Goal: Information Seeking & Learning: Learn about a topic

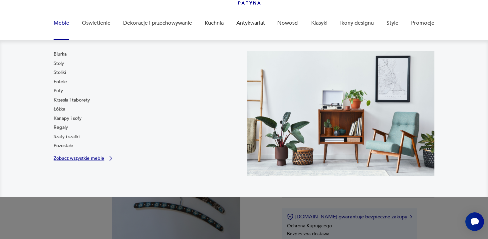
click at [105, 159] on link "Zobacz wszystkie meble" at bounding box center [84, 158] width 61 height 7
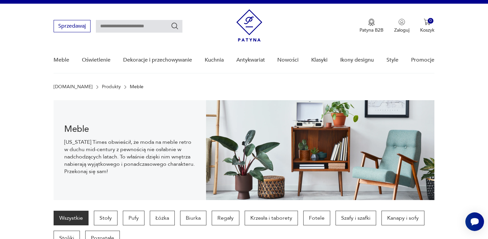
click at [136, 25] on input "text" at bounding box center [139, 26] width 87 height 13
type input "******"
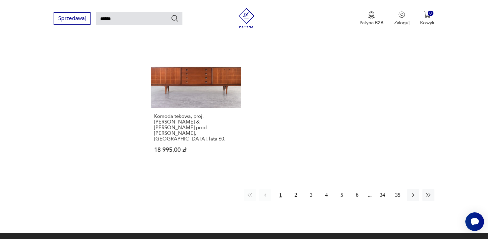
scroll to position [872, 0]
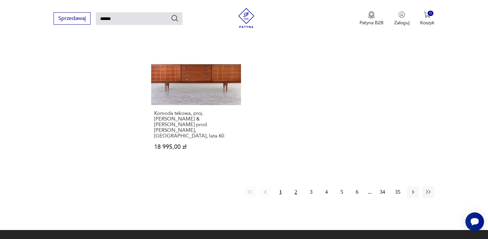
click at [298, 186] on button "2" at bounding box center [296, 192] width 12 height 12
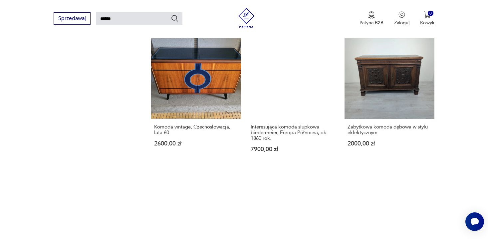
scroll to position [700, 0]
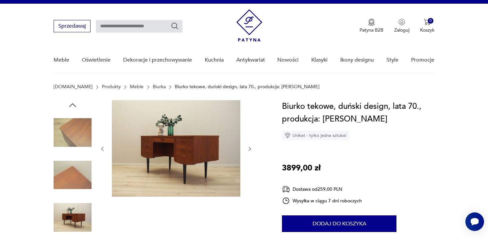
scroll to position [11, 0]
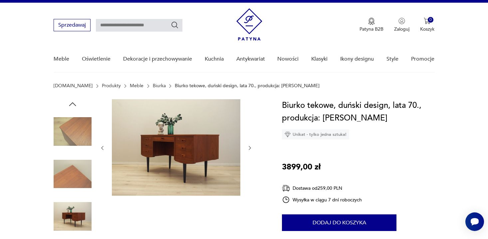
click at [249, 149] on icon "button" at bounding box center [250, 148] width 6 height 6
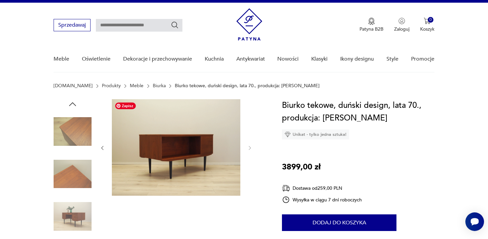
click at [185, 156] on img at bounding box center [176, 147] width 129 height 97
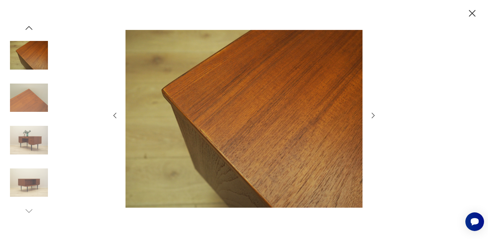
click at [29, 145] on img at bounding box center [29, 140] width 38 height 38
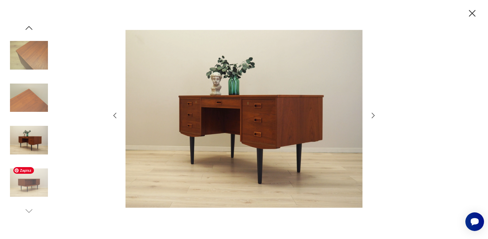
click at [30, 182] on img at bounding box center [29, 183] width 38 height 38
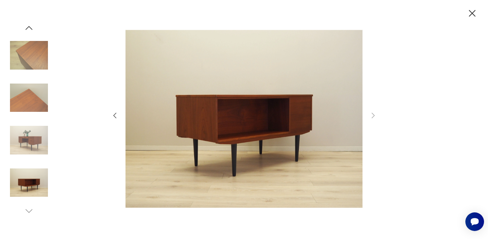
click at [469, 13] on icon "button" at bounding box center [473, 14] width 12 height 12
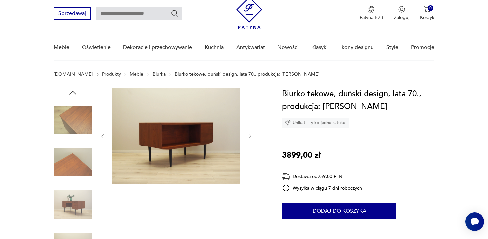
scroll to position [17, 0]
